Goal: Task Accomplishment & Management: Use online tool/utility

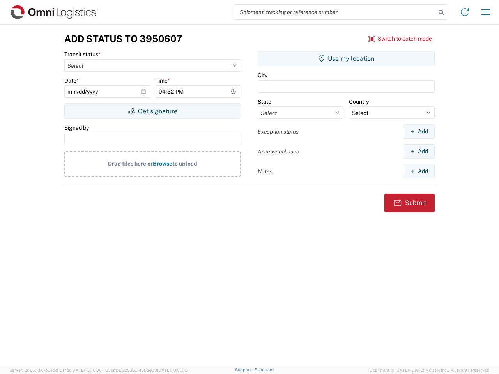
click at [335, 12] on input "search" at bounding box center [335, 12] width 202 height 15
click at [441, 12] on icon at bounding box center [441, 12] width 11 height 11
click at [465, 12] on icon at bounding box center [464, 12] width 12 height 12
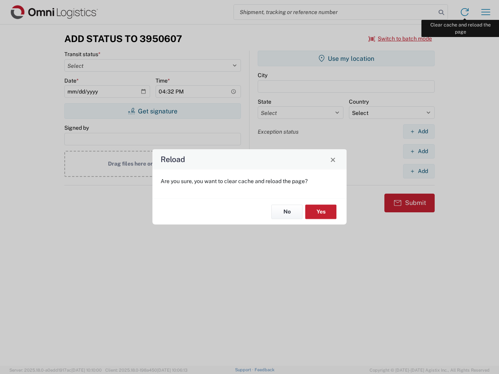
click at [486, 12] on div "Reload Are you sure, you want to clear cache and reload the page? No Yes" at bounding box center [249, 187] width 499 height 374
click at [400, 39] on div "Reload Are you sure, you want to clear cache and reload the page? No Yes" at bounding box center [249, 187] width 499 height 374
click at [152, 111] on div "Reload Are you sure, you want to clear cache and reload the page? No Yes" at bounding box center [249, 187] width 499 height 374
click at [346, 58] on div "Reload Are you sure, you want to clear cache and reload the page? No Yes" at bounding box center [249, 187] width 499 height 374
click at [419, 131] on div "Reload Are you sure, you want to clear cache and reload the page? No Yes" at bounding box center [249, 187] width 499 height 374
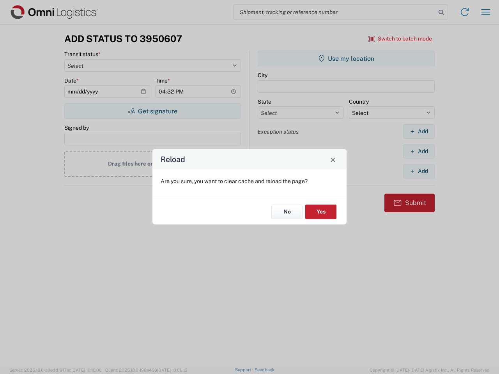
click at [419, 151] on div "Reload Are you sure, you want to clear cache and reload the page? No Yes" at bounding box center [249, 187] width 499 height 374
click at [419, 171] on div "Reload Are you sure, you want to clear cache and reload the page? No Yes" at bounding box center [249, 187] width 499 height 374
